Goal: Transaction & Acquisition: Purchase product/service

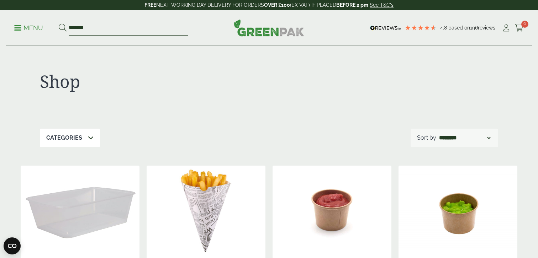
click at [157, 30] on input "********" at bounding box center [129, 28] width 120 height 15
type input "**********"
click at [59, 23] on button at bounding box center [63, 27] width 8 height 9
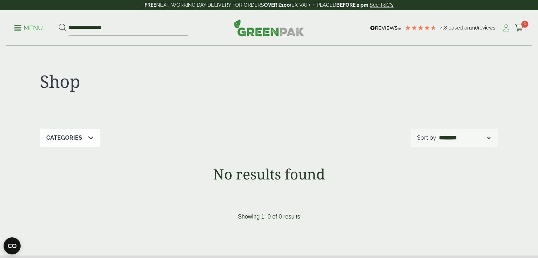
click at [505, 25] on icon at bounding box center [506, 28] width 9 height 7
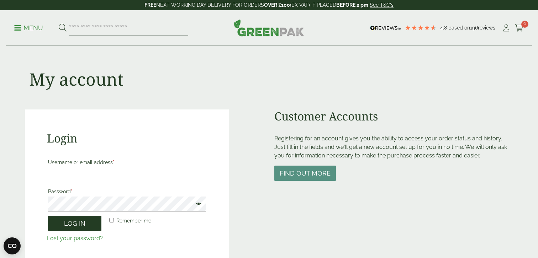
type input "**********"
click at [84, 226] on button "Log in" at bounding box center [74, 223] width 53 height 15
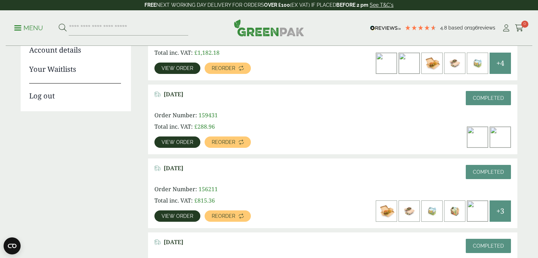
scroll to position [136, 0]
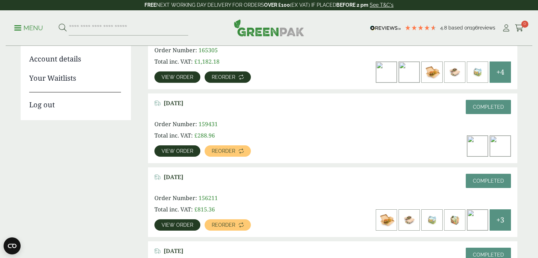
click at [222, 77] on span "Reorder" at bounding box center [223, 77] width 23 height 5
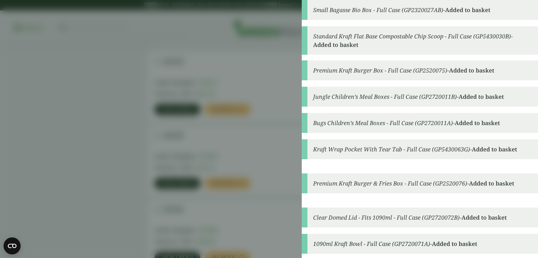
scroll to position [300, 0]
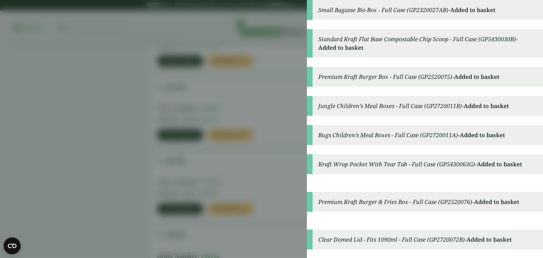
click at [234, 177] on aside "Small Bagasse Bio Box - Full Case (GP2320027AB) - Added to basket Standard Kraf…" at bounding box center [271, 129] width 543 height 258
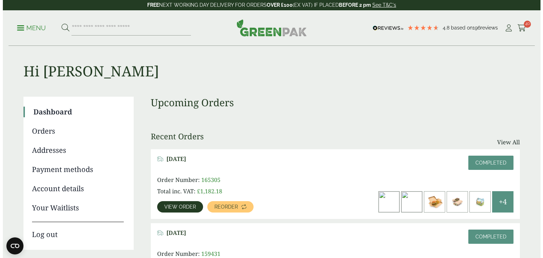
scroll to position [0, 0]
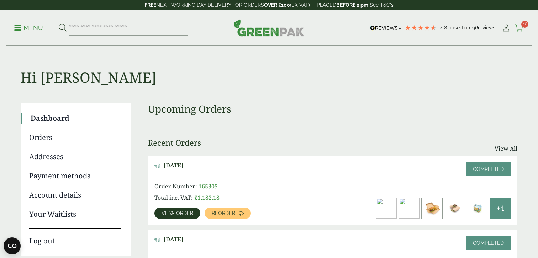
click at [521, 28] on icon at bounding box center [519, 28] width 9 height 7
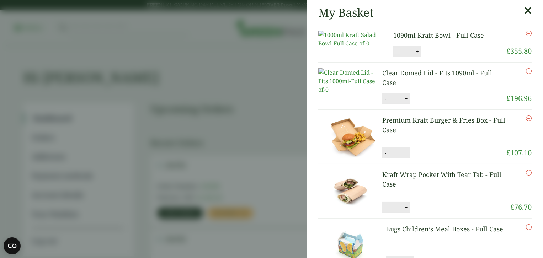
click at [394, 54] on button "-" at bounding box center [397, 51] width 6 height 6
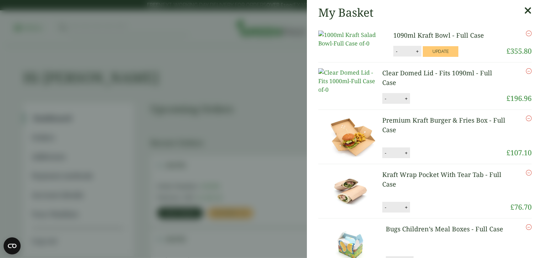
click at [394, 54] on button "-" at bounding box center [397, 51] width 6 height 6
type input "*"
click at [432, 57] on button "Update" at bounding box center [441, 51] width 36 height 11
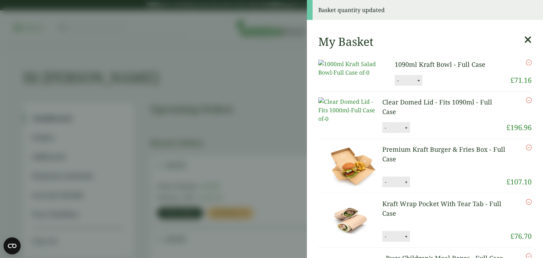
click at [386, 131] on button "-" at bounding box center [386, 128] width 6 height 6
click at [386, 133] on div "- * +" at bounding box center [397, 127] width 28 height 11
click at [384, 131] on button "-" at bounding box center [386, 128] width 6 height 6
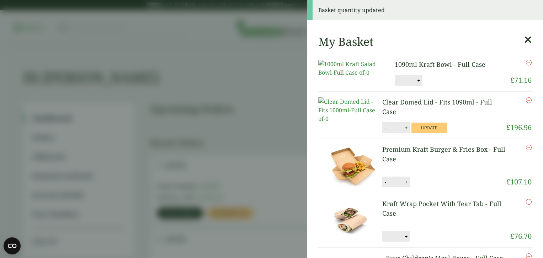
click at [384, 131] on button "-" at bounding box center [386, 128] width 6 height 6
type input "*"
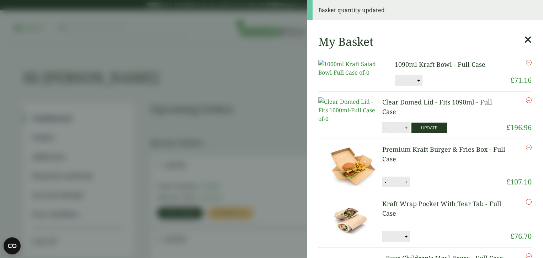
click at [421, 133] on button "Update" at bounding box center [430, 128] width 36 height 11
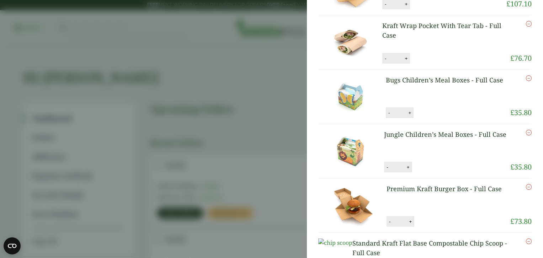
scroll to position [140, 0]
click at [526, 81] on icon "Remove this item" at bounding box center [529, 78] width 6 height 6
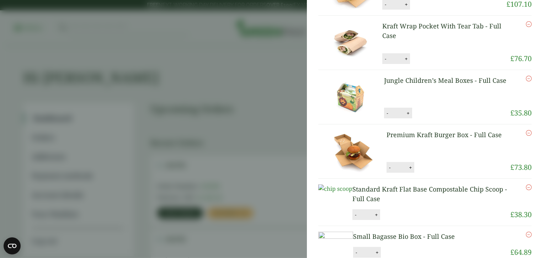
scroll to position [169, 0]
click at [526, 81] on icon "Remove this item" at bounding box center [529, 78] width 6 height 6
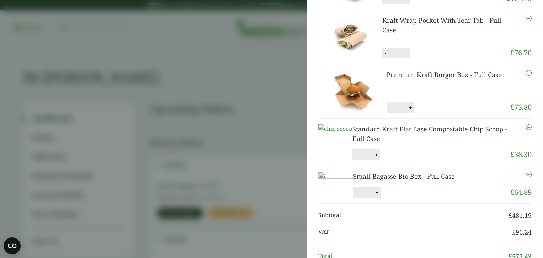
scroll to position [198, 0]
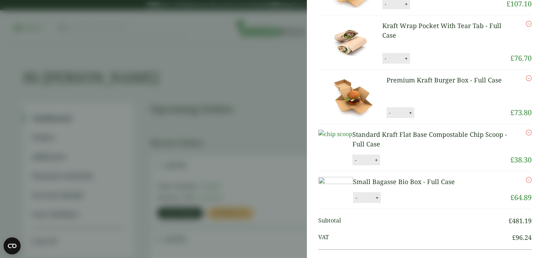
click at [387, 116] on button "-" at bounding box center [390, 113] width 6 height 6
type input "*"
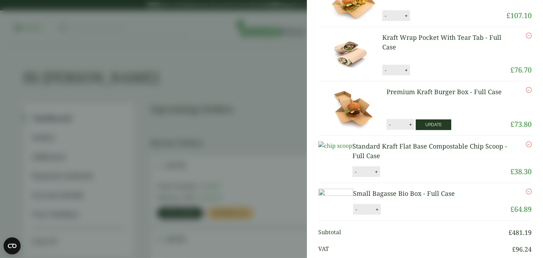
scroll to position [169, 0]
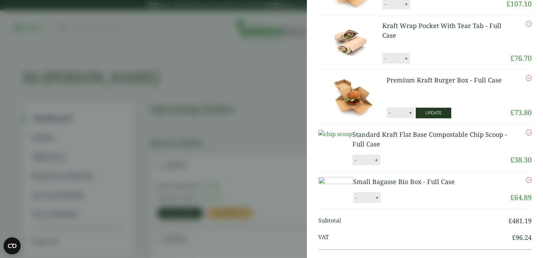
click at [434, 119] on button "Update" at bounding box center [434, 113] width 36 height 11
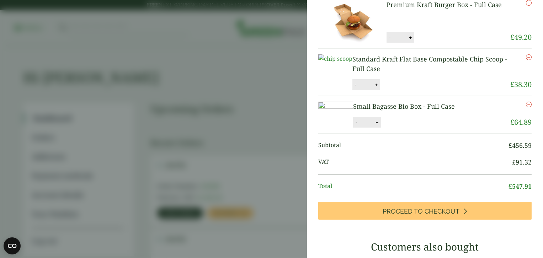
scroll to position [219, 0]
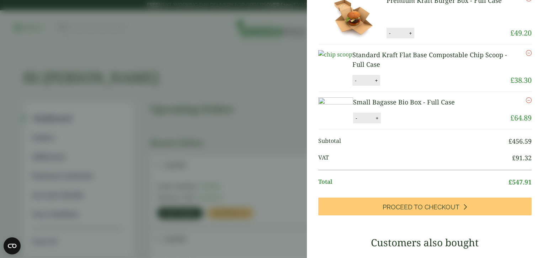
click at [526, 56] on icon "Remove this item" at bounding box center [529, 53] width 6 height 6
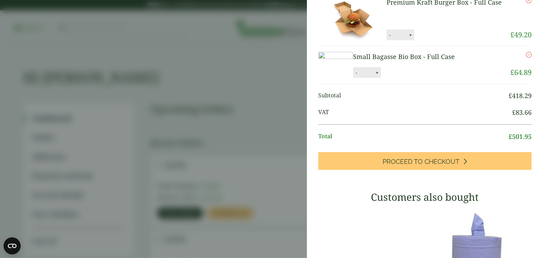
scroll to position [248, 0]
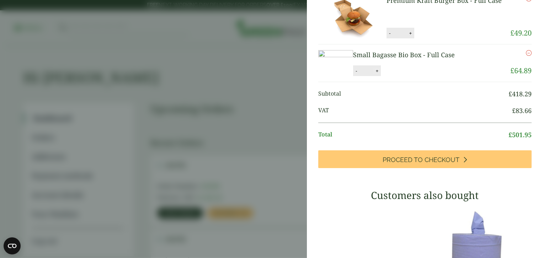
click at [381, 74] on button "+" at bounding box center [377, 71] width 7 height 6
type input "*"
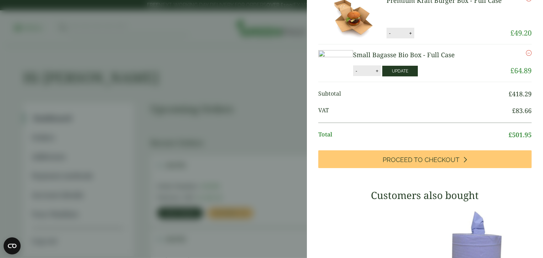
click at [418, 77] on button "Update" at bounding box center [401, 71] width 36 height 11
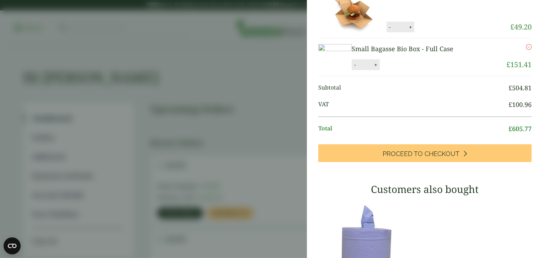
scroll to position [274, 0]
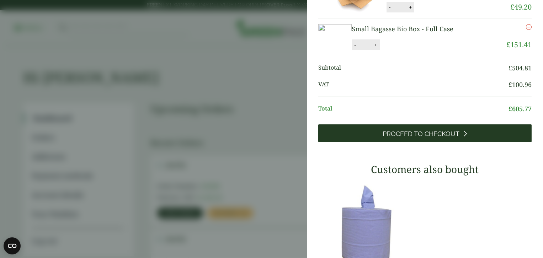
click at [411, 142] on link "Proceed to Checkout" at bounding box center [426, 134] width 214 height 18
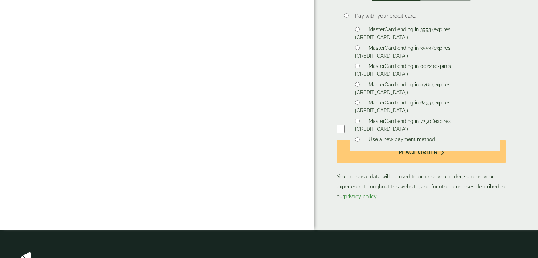
scroll to position [419, 0]
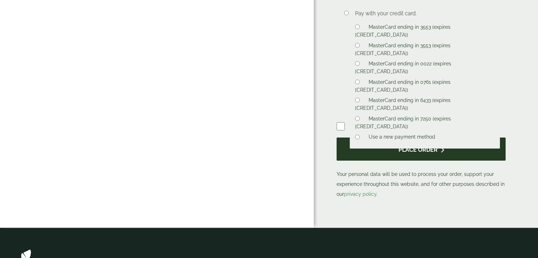
click at [381, 148] on button "Place order" at bounding box center [421, 149] width 169 height 23
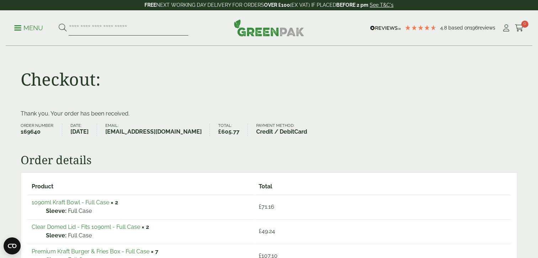
click at [133, 31] on input "search" at bounding box center [129, 28] width 120 height 15
type input "*********"
click at [59, 23] on button at bounding box center [63, 27] width 8 height 9
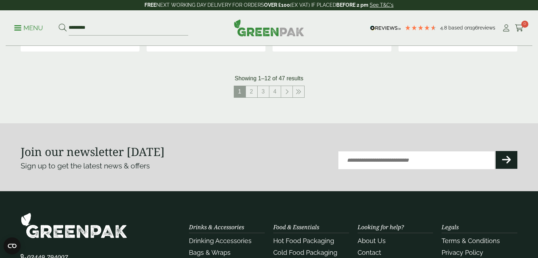
scroll to position [815, 0]
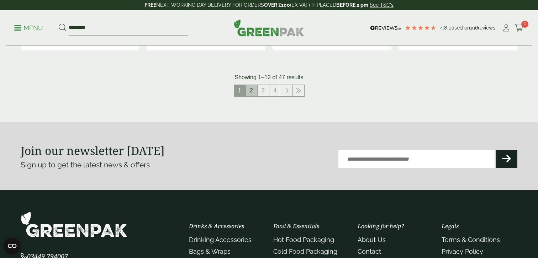
click at [251, 89] on link "2" at bounding box center [251, 90] width 11 height 11
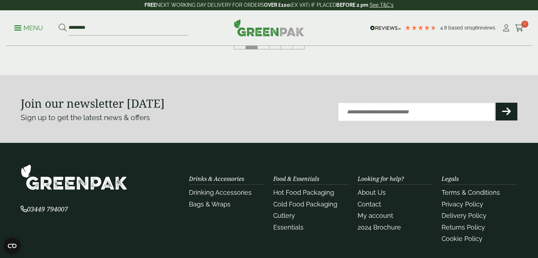
scroll to position [788, 0]
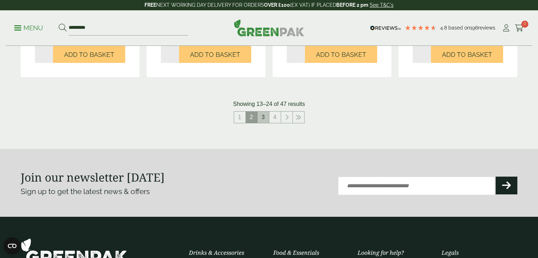
click at [265, 117] on link "3" at bounding box center [263, 117] width 11 height 11
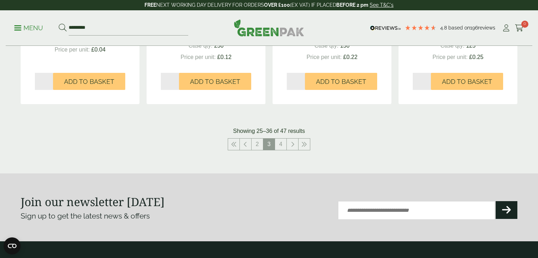
scroll to position [774, 0]
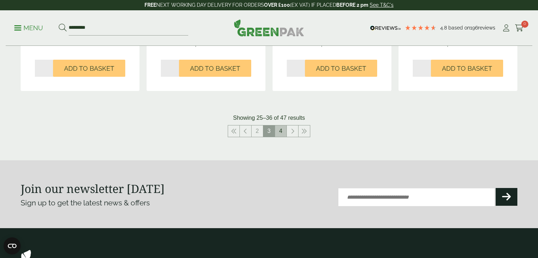
click at [280, 130] on link "4" at bounding box center [280, 131] width 11 height 11
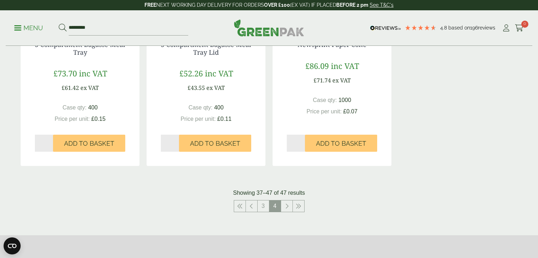
scroll to position [684, 0]
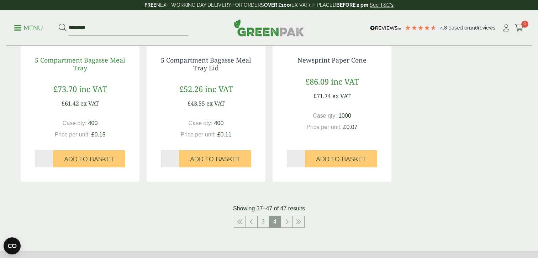
click at [97, 62] on link "5 Compartment Bagasse Meal Tray" at bounding box center [80, 64] width 90 height 16
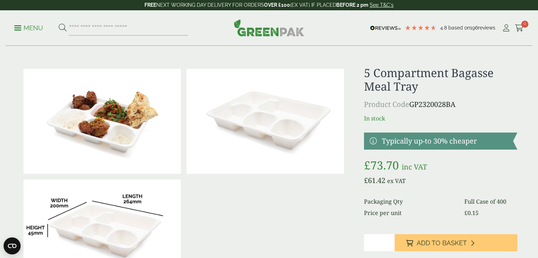
scroll to position [1, 0]
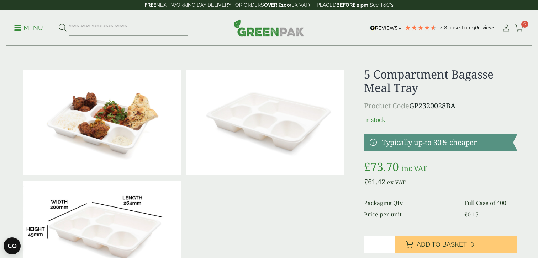
click at [226, 125] on img at bounding box center [264, 122] width 157 height 105
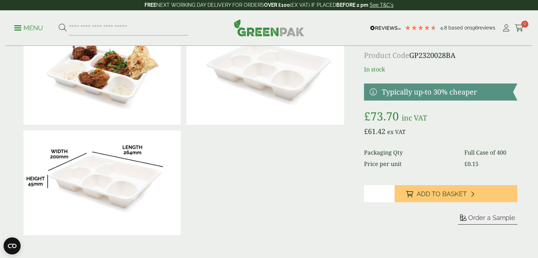
scroll to position [65, 0]
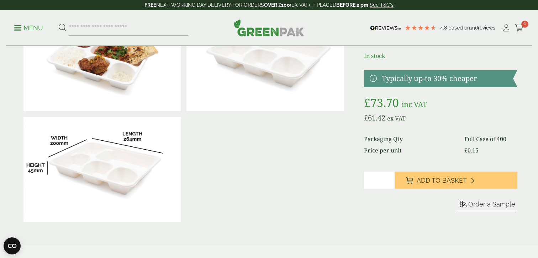
click at [118, 90] on img at bounding box center [101, 58] width 157 height 105
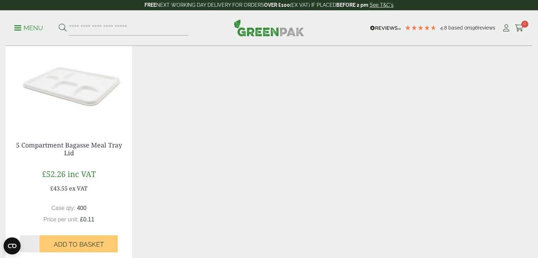
scroll to position [553, 0]
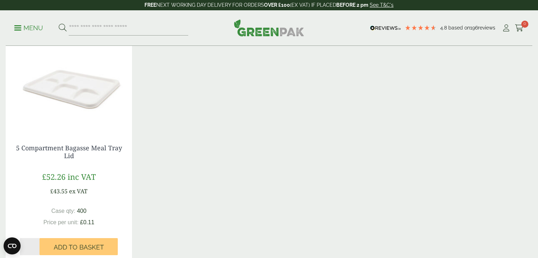
click at [94, 102] on img at bounding box center [69, 85] width 126 height 89
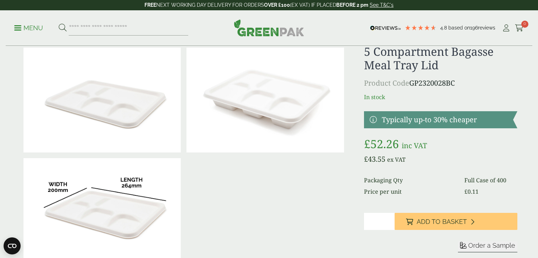
scroll to position [25, 0]
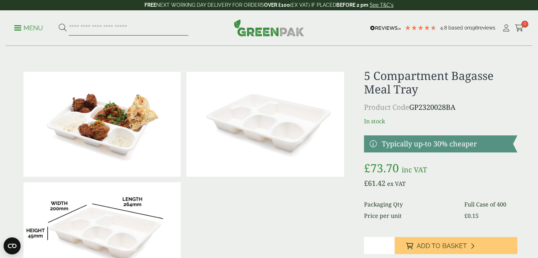
click at [118, 30] on input "search" at bounding box center [129, 28] width 120 height 15
type input "********"
click at [59, 23] on button at bounding box center [63, 27] width 8 height 9
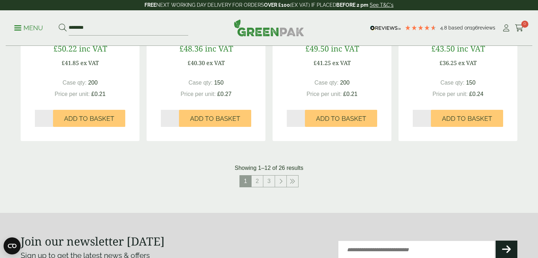
scroll to position [725, 0]
click at [258, 183] on link "2" at bounding box center [257, 180] width 11 height 11
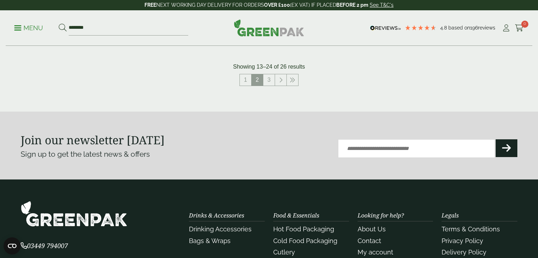
scroll to position [807, 0]
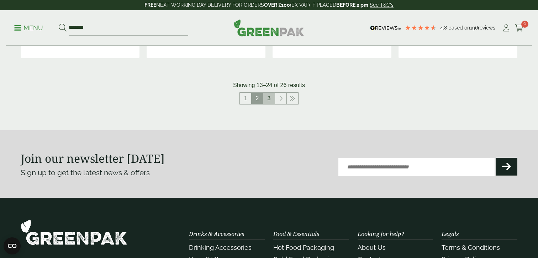
click at [270, 98] on link "3" at bounding box center [268, 98] width 11 height 11
